Goal: Download file/media

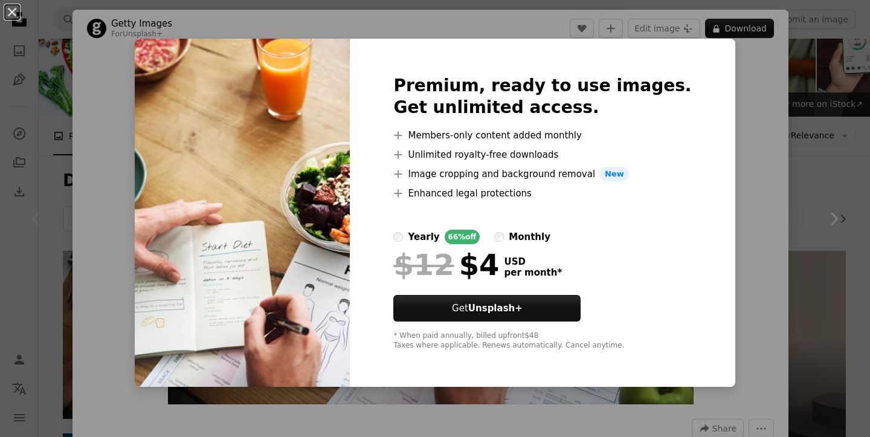
scroll to position [141, 0]
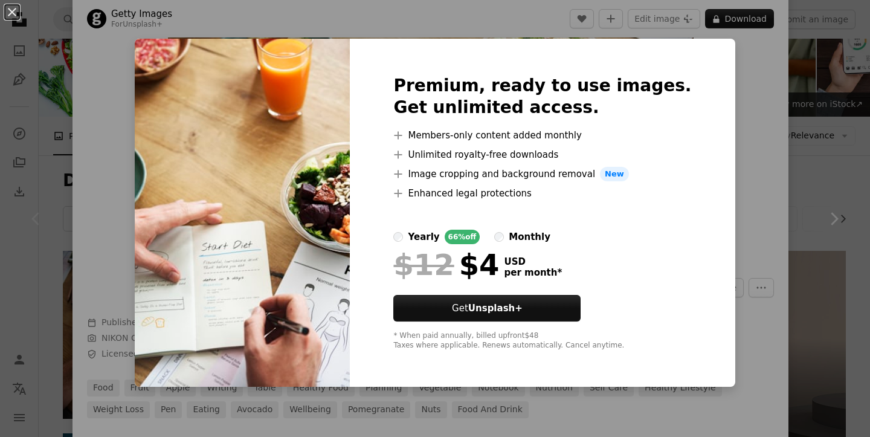
click at [762, 100] on div "An X shape Premium, ready to use images. Get unlimited access. A plus sign Memb…" at bounding box center [435, 218] width 870 height 437
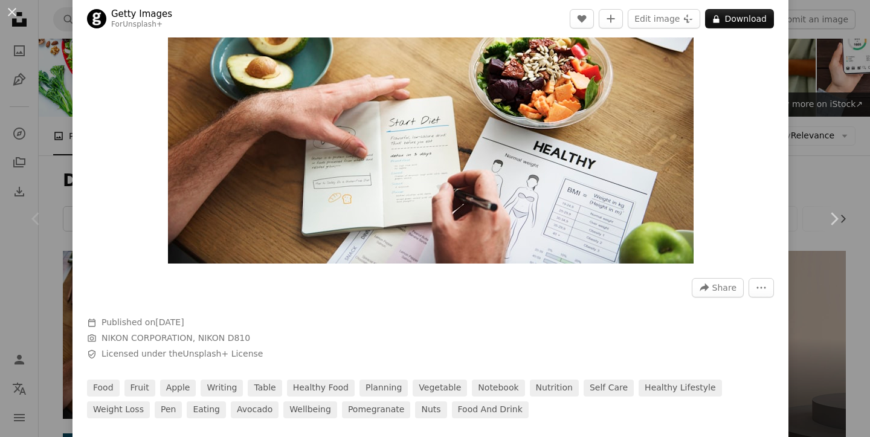
click at [816, 121] on div "An X shape Chevron left Chevron right Getty Images For Unsplash+ A heart A plus…" at bounding box center [435, 218] width 870 height 437
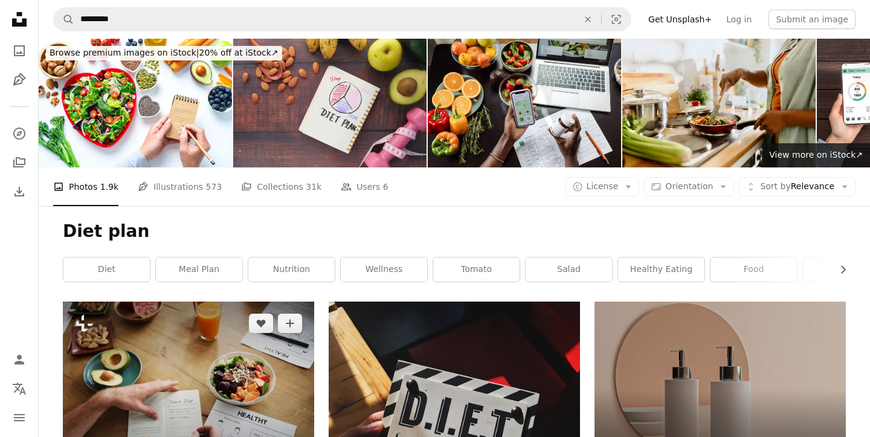
click at [205, 302] on img at bounding box center [188, 386] width 251 height 168
